Goal: Transaction & Acquisition: Purchase product/service

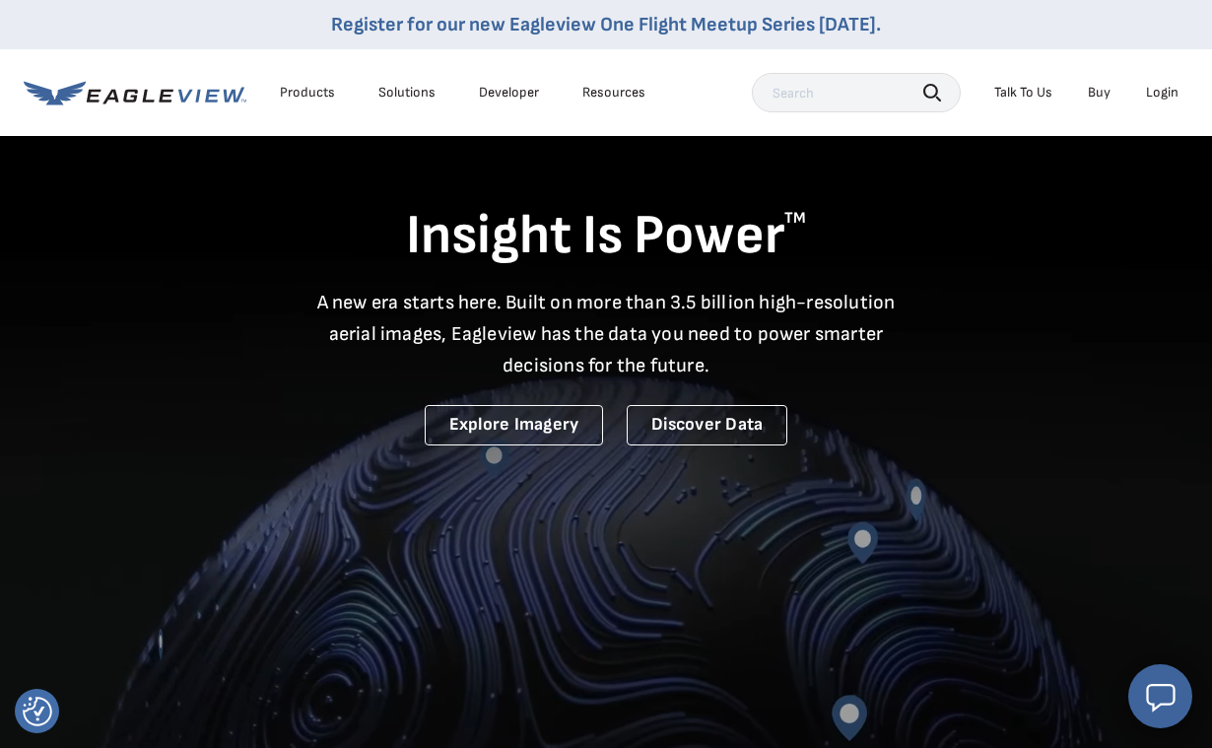
scroll to position [3, 0]
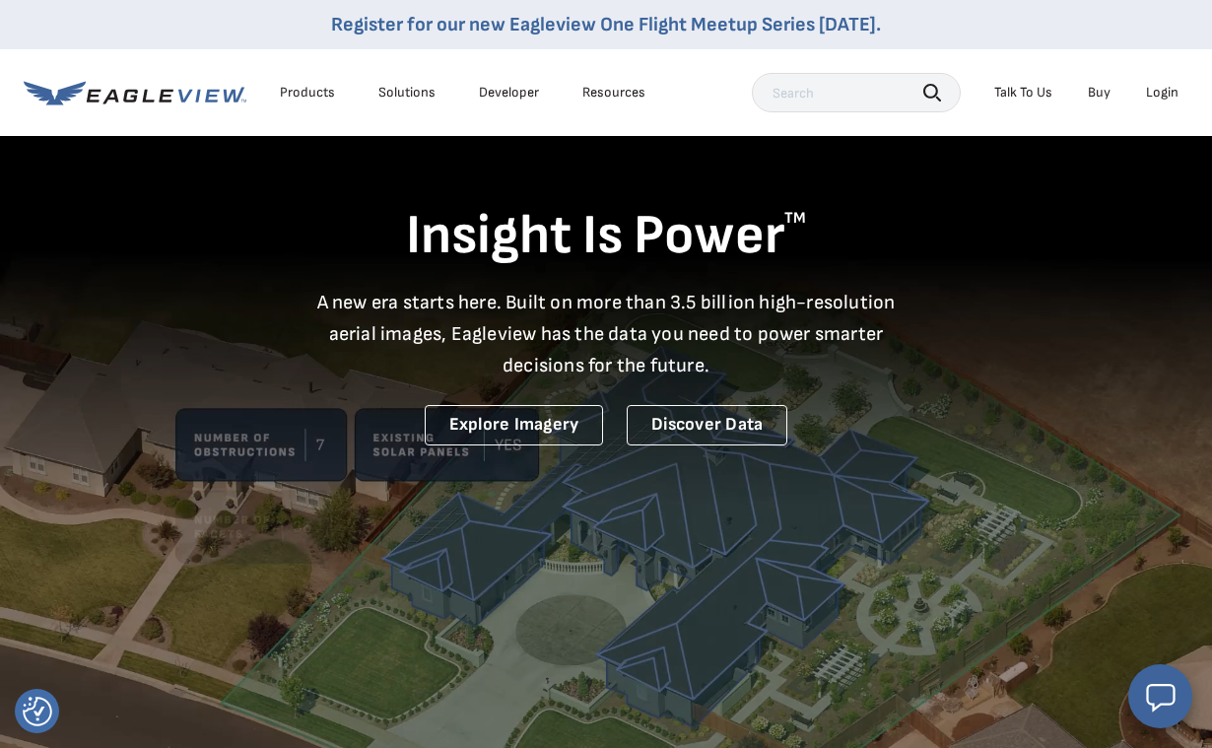
click at [1168, 85] on div "Login" at bounding box center [1162, 93] width 33 height 18
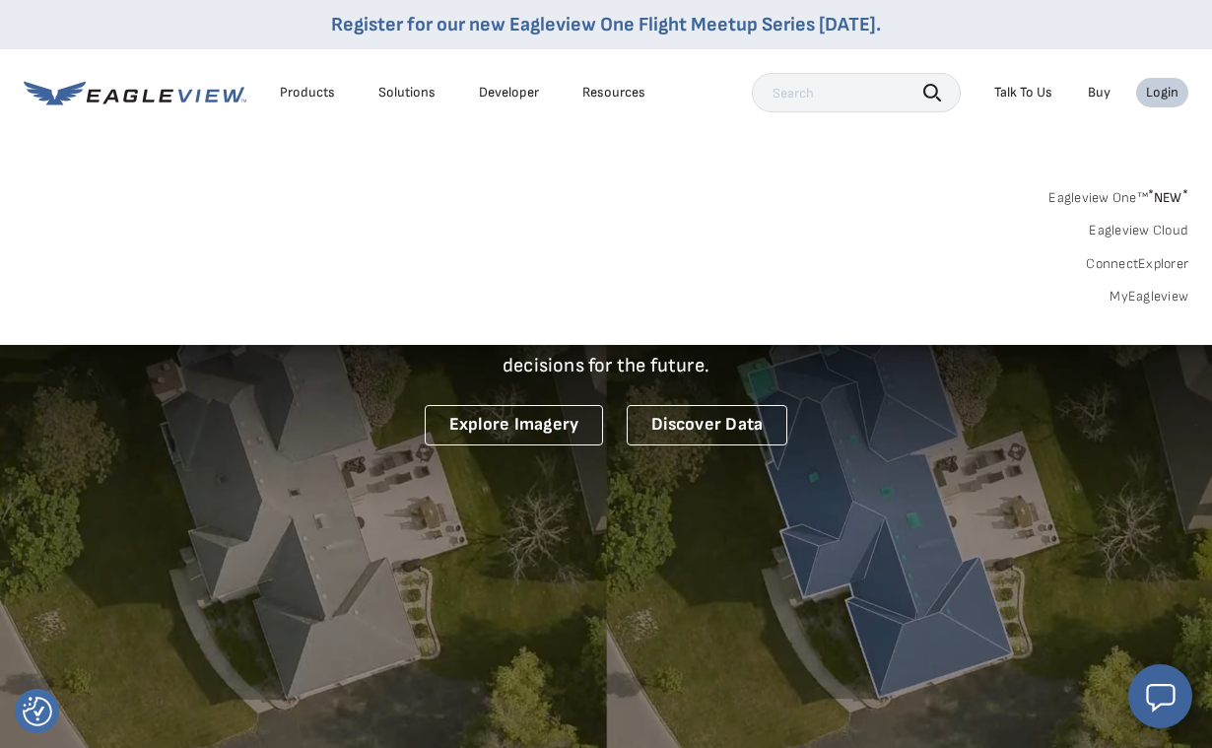
click at [1151, 301] on link "MyEagleview" at bounding box center [1149, 297] width 79 height 18
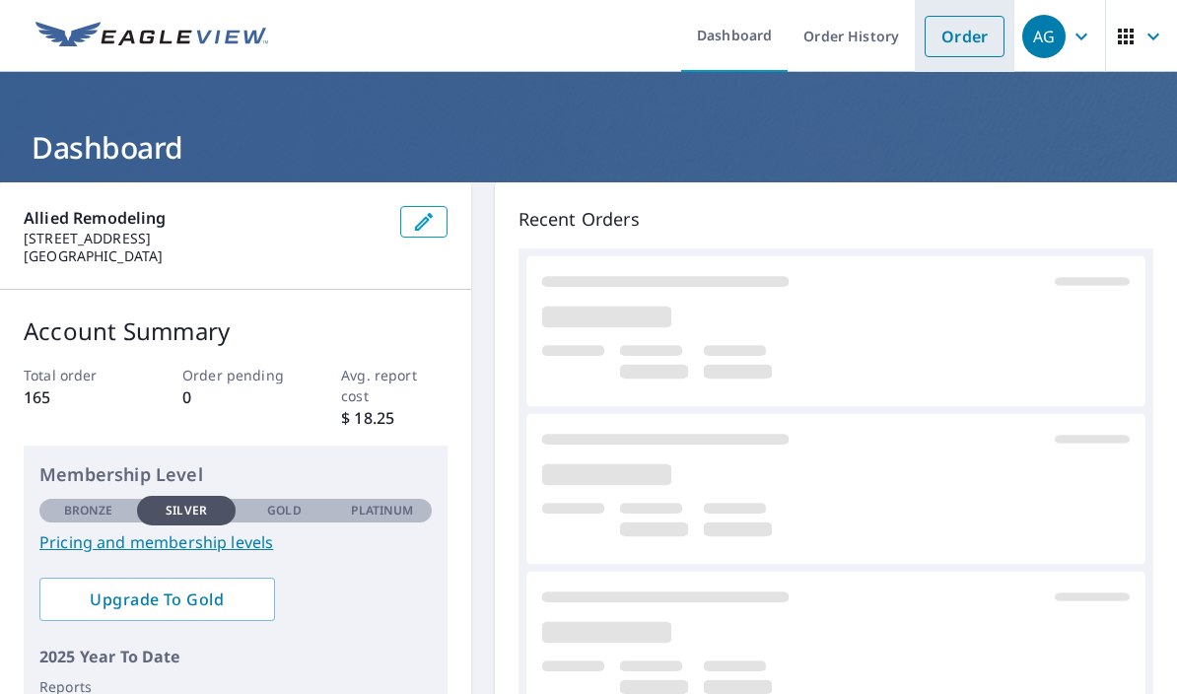
click at [948, 38] on link "Order" at bounding box center [965, 36] width 80 height 41
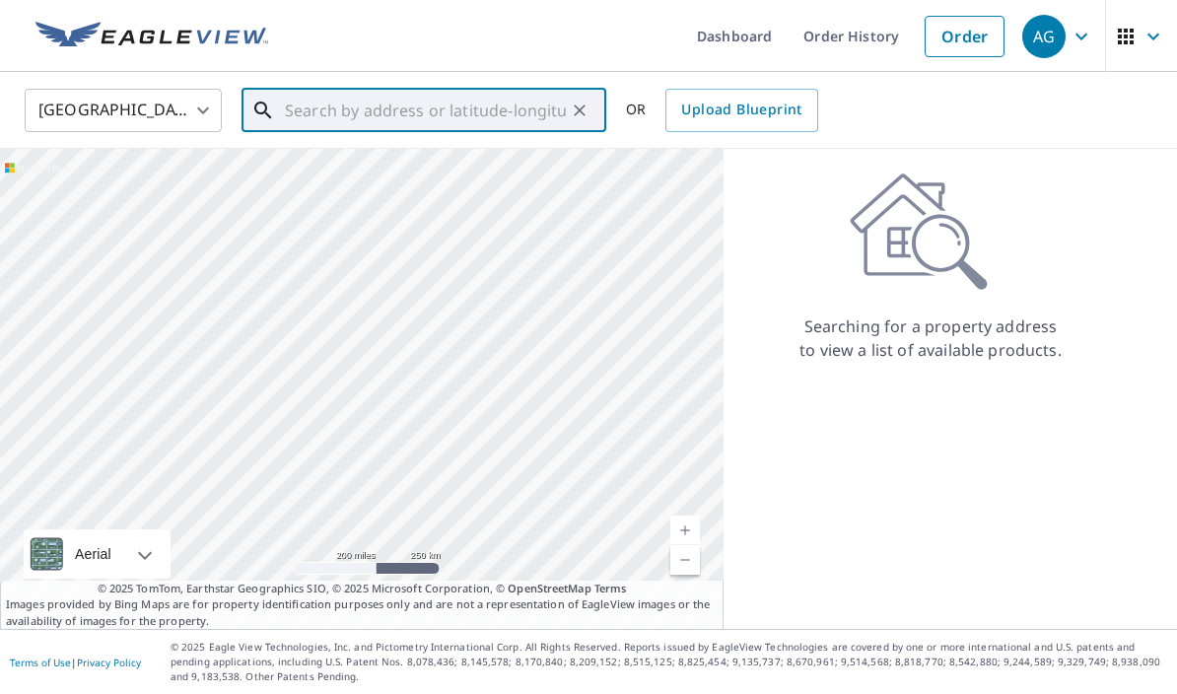
click at [285, 93] on input "text" at bounding box center [425, 110] width 281 height 55
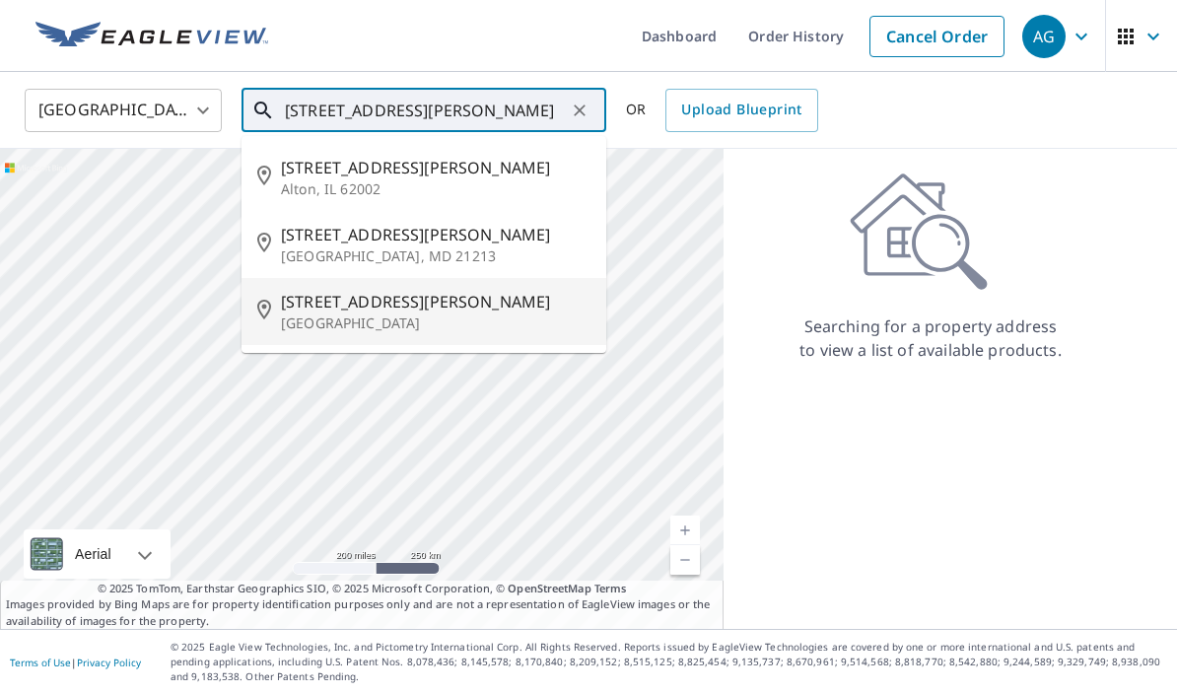
click at [310, 314] on p "[GEOGRAPHIC_DATA]" at bounding box center [436, 323] width 310 height 20
type input "[STREET_ADDRESS][PERSON_NAME]"
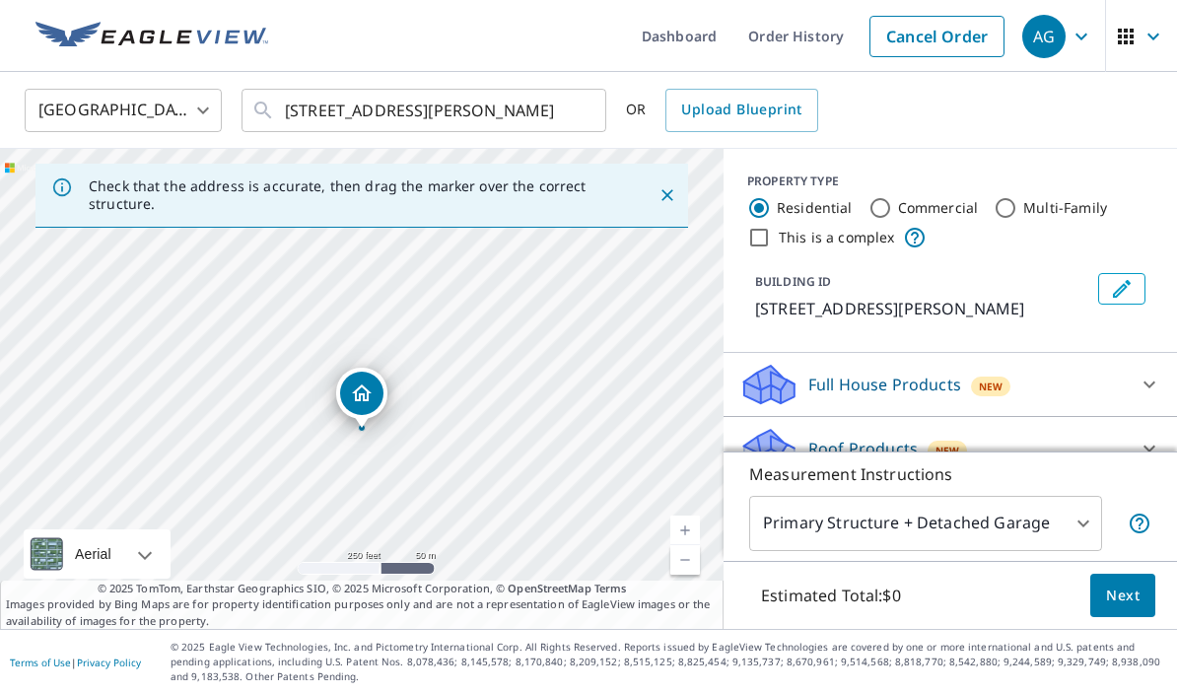
click at [693, 545] on link "Current Level 17, Zoom In" at bounding box center [685, 531] width 30 height 30
click at [692, 545] on link "Current Level 18, Zoom In" at bounding box center [685, 531] width 30 height 30
click at [692, 545] on link "Current Level 19, Zoom In" at bounding box center [685, 531] width 30 height 30
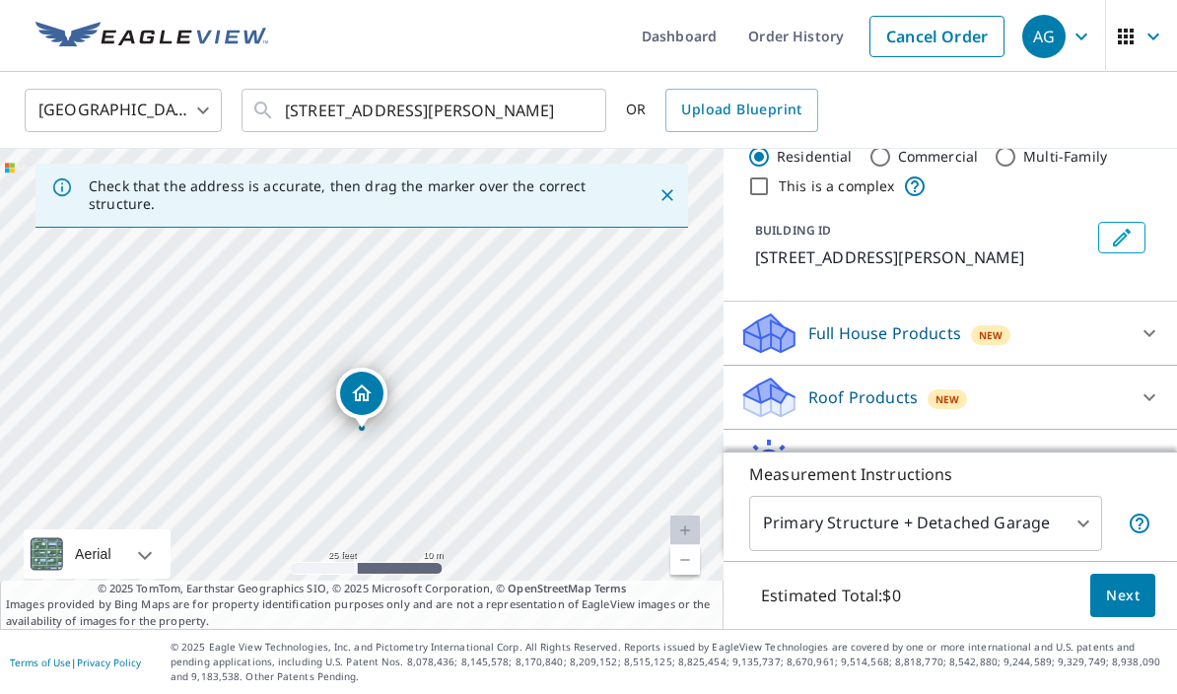
click at [924, 417] on div "Roof Products New" at bounding box center [932, 398] width 386 height 46
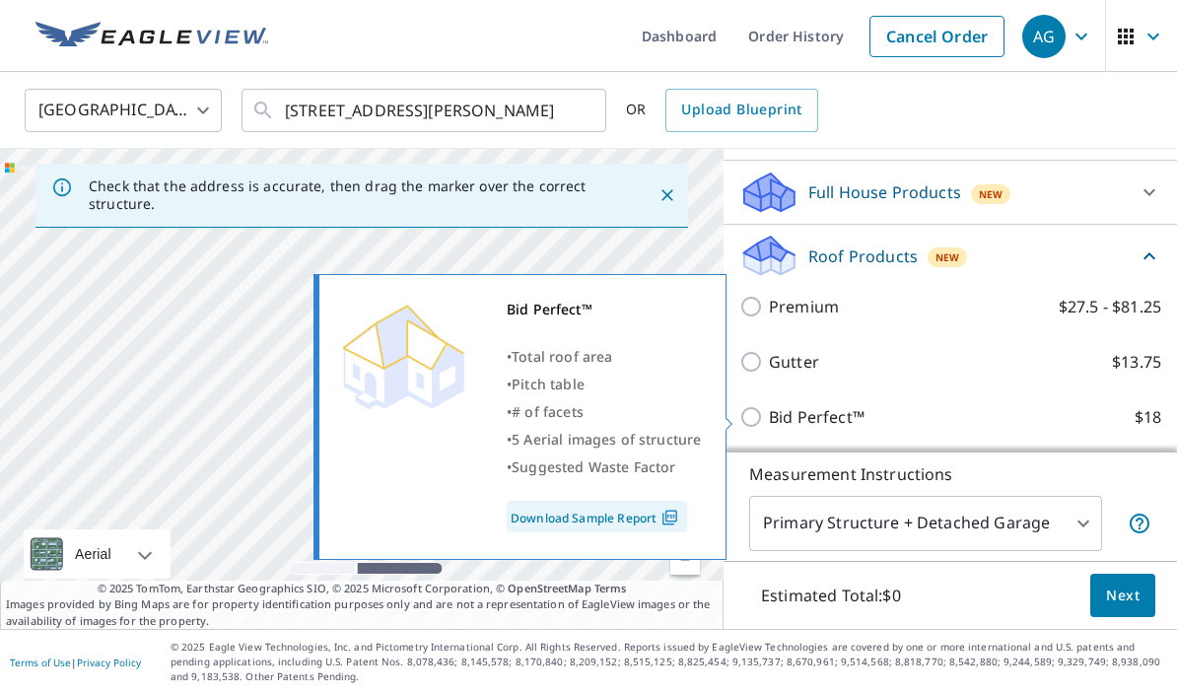
click at [760, 424] on input "Bid Perfect™ $18" at bounding box center [754, 417] width 30 height 24
checkbox input "true"
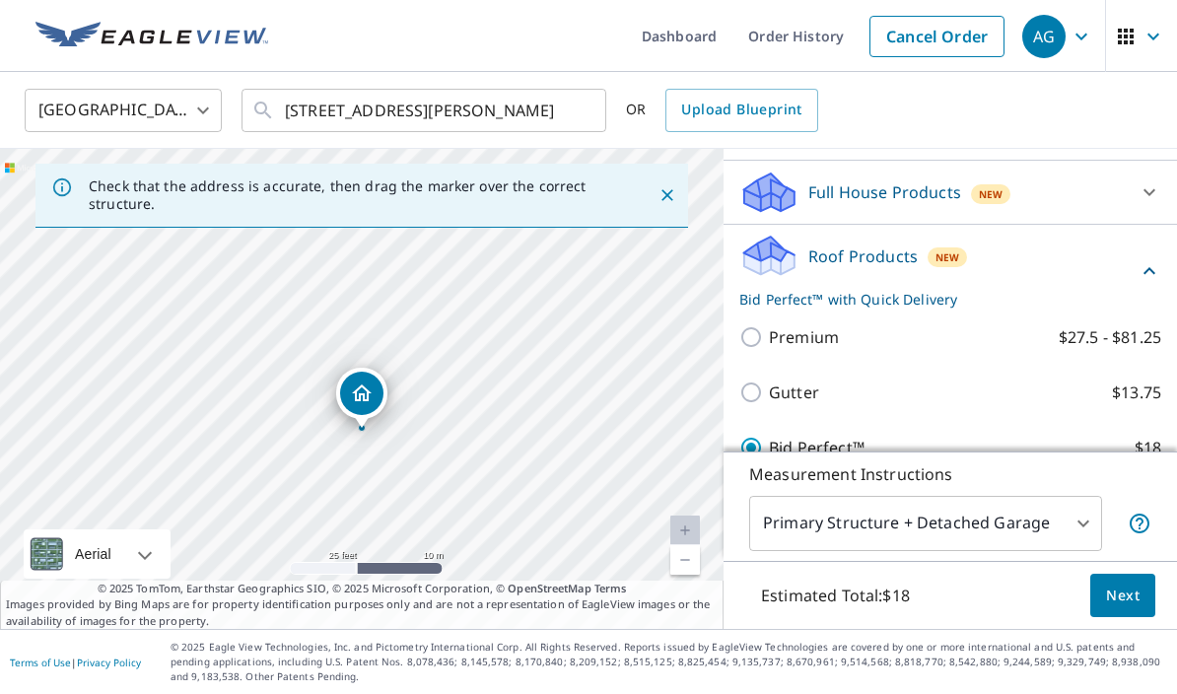
click at [1132, 608] on span "Next" at bounding box center [1123, 596] width 34 height 25
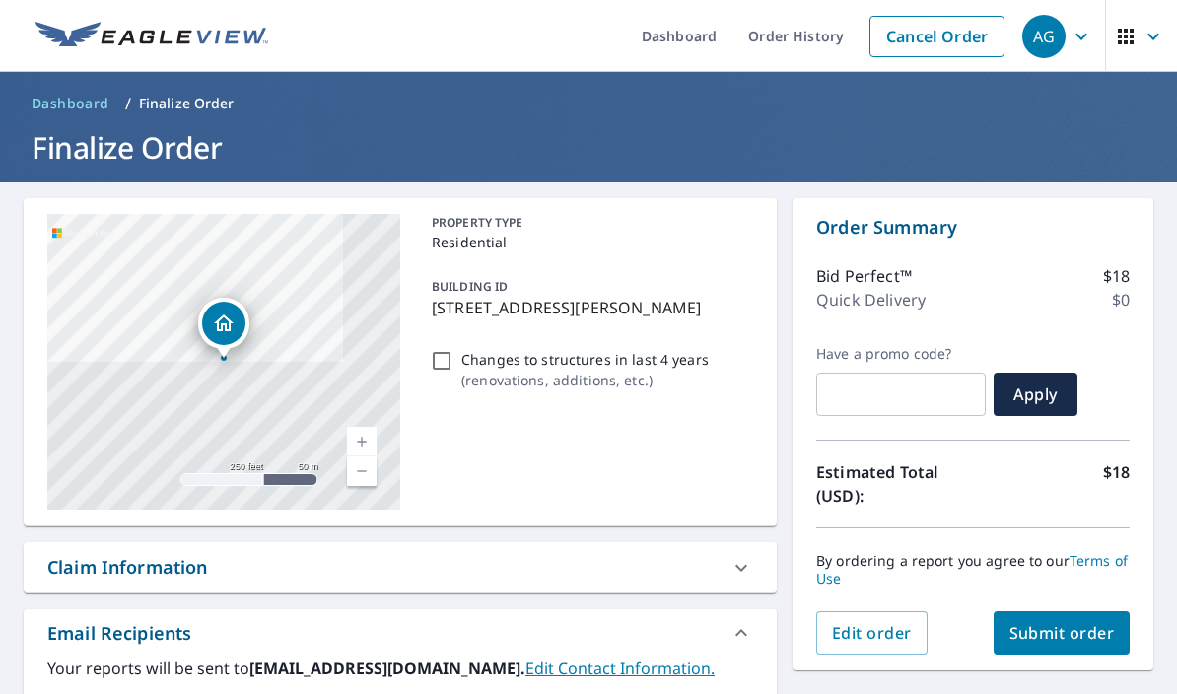
scroll to position [81, 0]
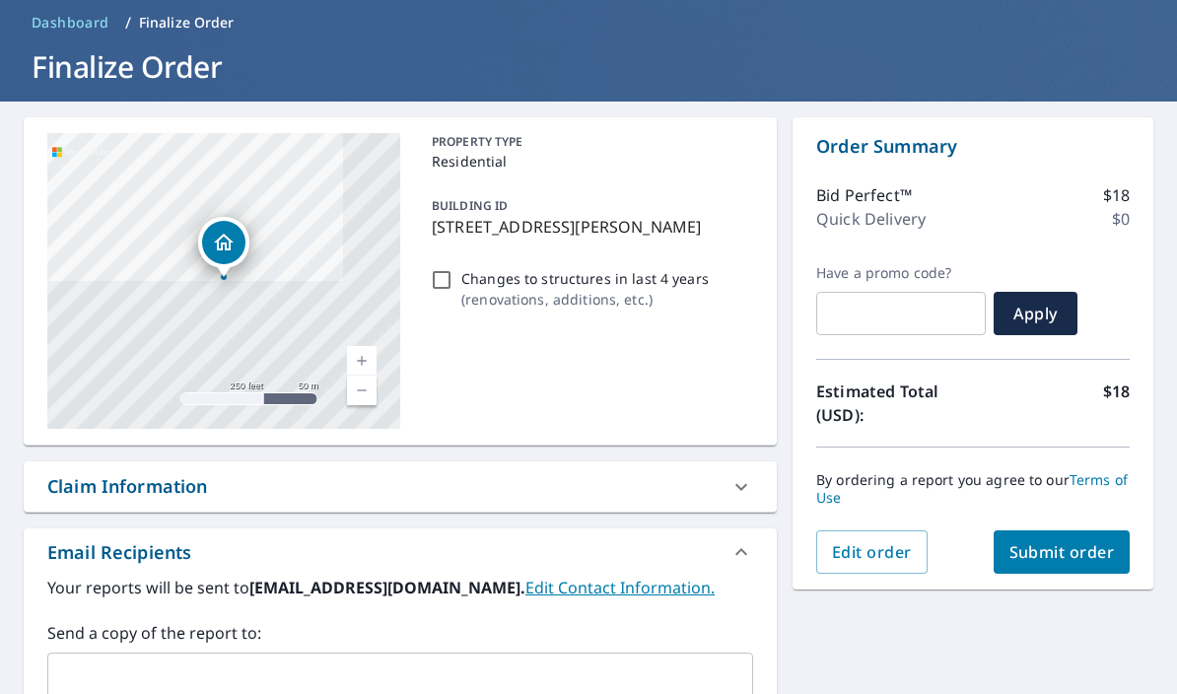
click at [1064, 553] on span "Submit order" at bounding box center [1061, 552] width 105 height 22
